Goal: Task Accomplishment & Management: Use online tool/utility

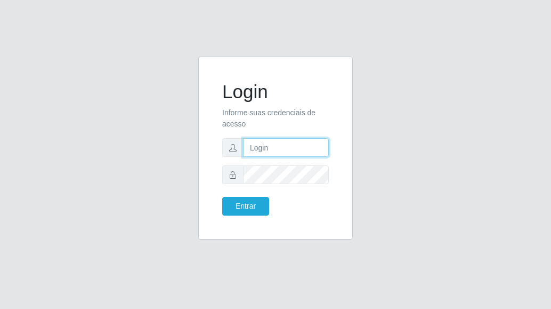
click at [271, 144] on input "text" at bounding box center [286, 147] width 86 height 19
type input "[EMAIL_ADDRESS][DOMAIN_NAME]"
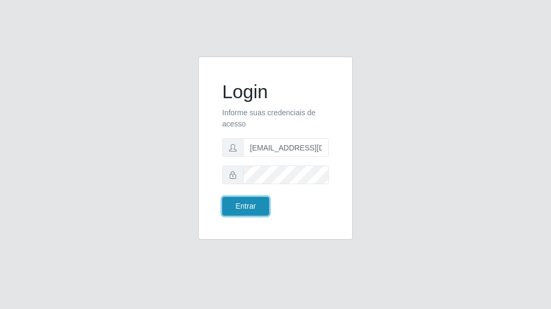
click at [247, 205] on button "Entrar" at bounding box center [245, 206] width 47 height 19
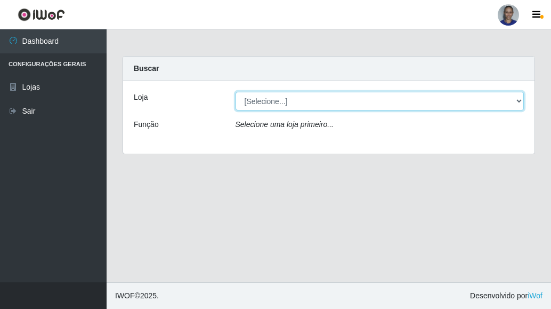
click at [516, 101] on select "[Selecione...] Supermercado [GEOGRAPHIC_DATA]" at bounding box center [380, 101] width 289 height 19
select select "165"
click at [236, 92] on select "[Selecione...] Supermercado [GEOGRAPHIC_DATA]" at bounding box center [380, 101] width 289 height 19
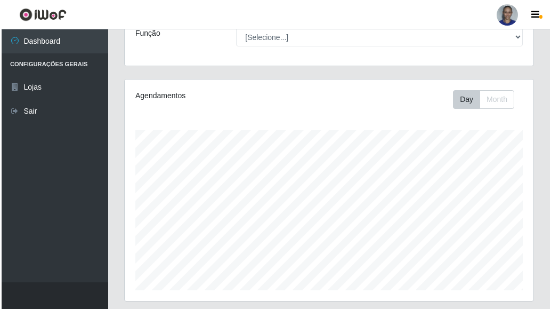
scroll to position [298, 0]
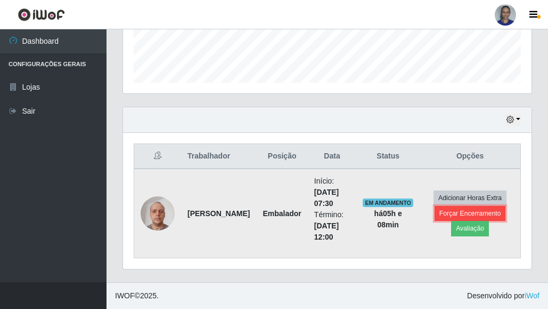
click at [445, 213] on button "Forçar Encerramento" at bounding box center [470, 213] width 71 height 15
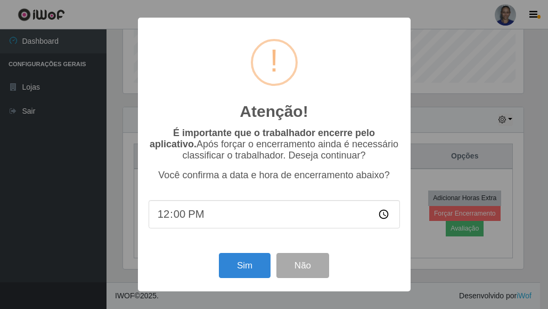
scroll to position [221, 403]
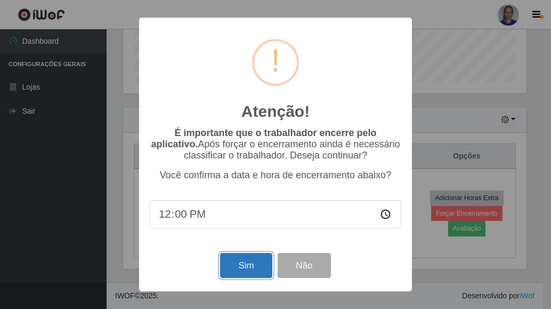
click at [234, 271] on button "Sim" at bounding box center [246, 265] width 52 height 25
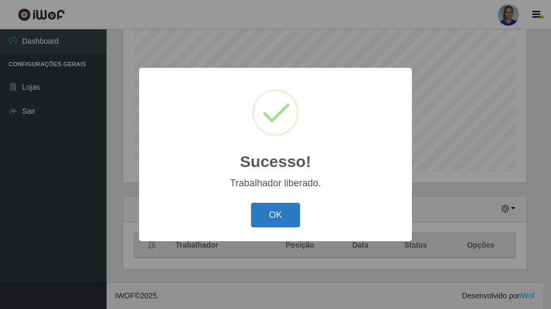
click at [271, 217] on button "OK" at bounding box center [276, 214] width 50 height 25
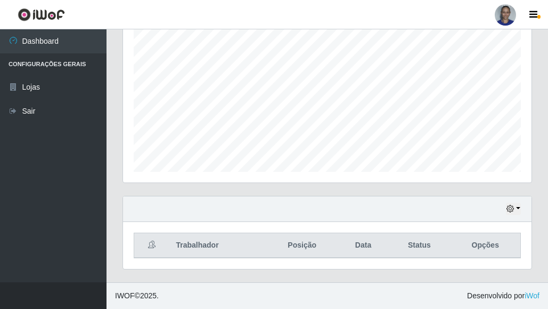
scroll to position [221, 409]
click at [518, 207] on button "button" at bounding box center [513, 208] width 15 height 12
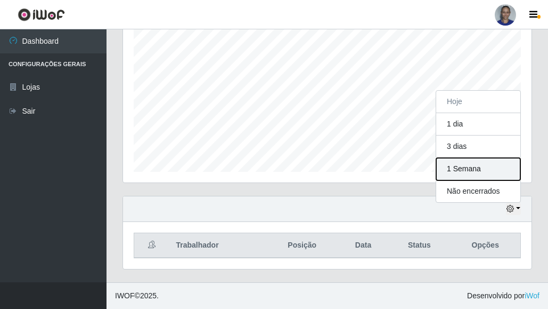
click at [500, 172] on button "1 Semana" at bounding box center [478, 169] width 84 height 22
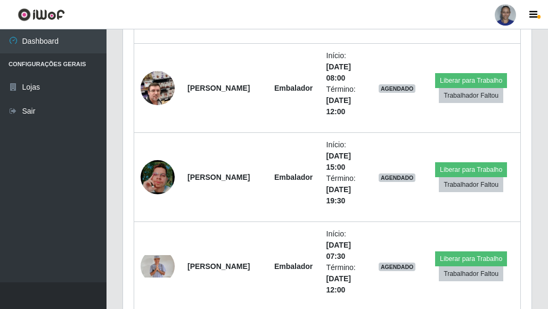
scroll to position [1455, 0]
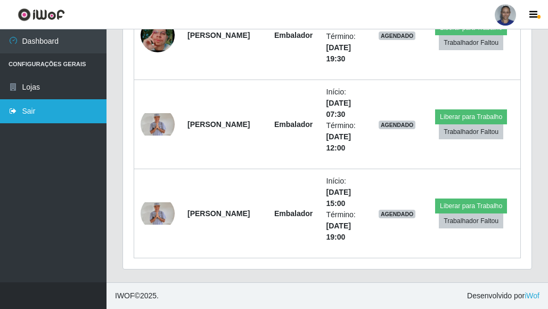
click at [74, 117] on link "Sair" at bounding box center [53, 111] width 107 height 24
